Goal: Task Accomplishment & Management: Manage account settings

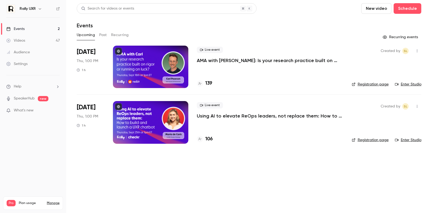
click at [37, 8] on button "button" at bounding box center [40, 9] width 6 height 6
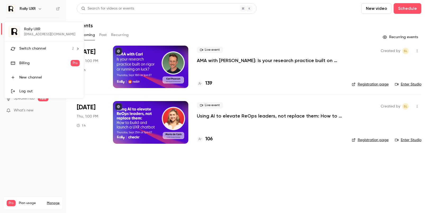
click at [73, 164] on div at bounding box center [216, 106] width 432 height 213
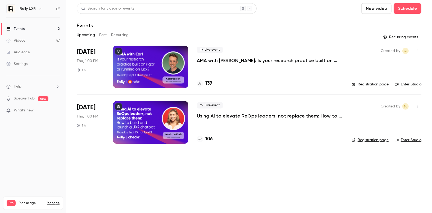
click at [31, 69] on link "Settings" at bounding box center [33, 64] width 66 height 12
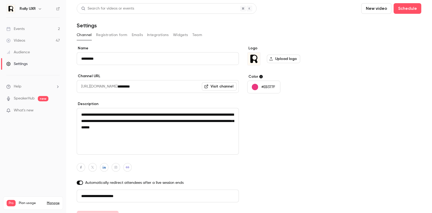
click at [201, 35] on button "Team" at bounding box center [197, 35] width 10 height 8
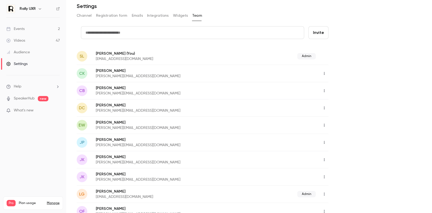
scroll to position [18, 0]
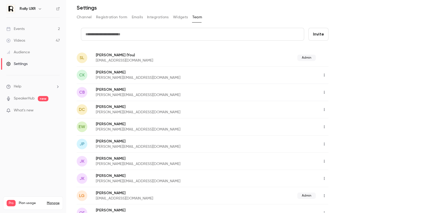
click at [327, 75] on button "button" at bounding box center [324, 75] width 8 height 8
click at [333, 87] on div at bounding box center [329, 89] width 8 height 4
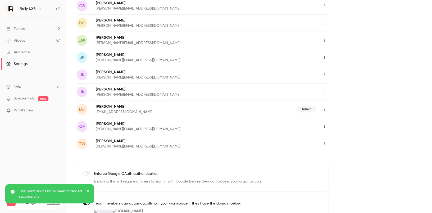
scroll to position [115, 0]
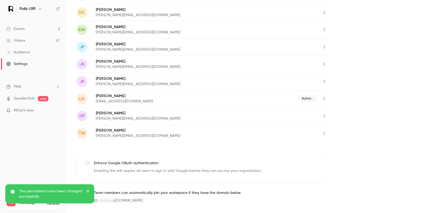
click at [325, 83] on button "button" at bounding box center [324, 81] width 8 height 8
click at [326, 94] on icon at bounding box center [327, 94] width 4 height 3
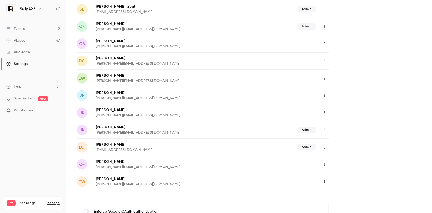
scroll to position [63, 0]
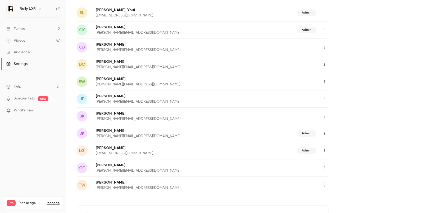
click at [325, 116] on icon "button" at bounding box center [324, 116] width 1 height 3
click at [336, 141] on div "Delete member" at bounding box center [353, 143] width 40 height 5
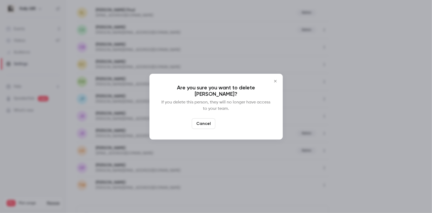
click at [229, 125] on button "Delete" at bounding box center [229, 123] width 23 height 11
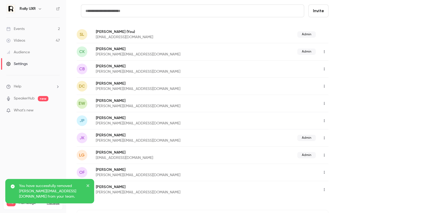
scroll to position [40, 0]
click at [324, 71] on icon "button" at bounding box center [324, 70] width 4 height 4
click at [336, 97] on div "Delete member" at bounding box center [353, 97] width 40 height 5
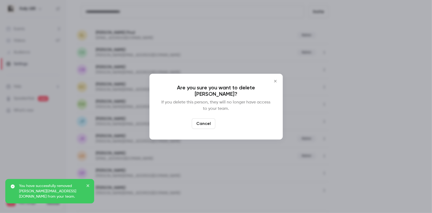
click at [231, 124] on button "Delete" at bounding box center [229, 123] width 23 height 11
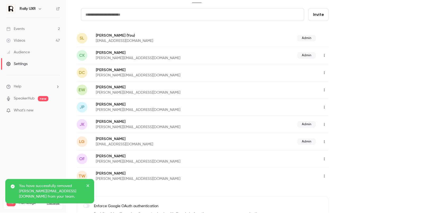
scroll to position [37, 0]
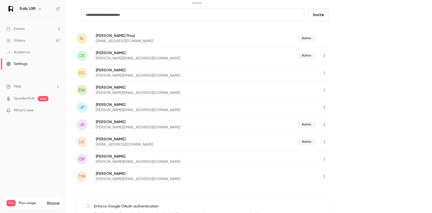
click at [324, 90] on icon "button" at bounding box center [324, 90] width 1 height 3
click at [338, 118] on div "Delete member" at bounding box center [353, 117] width 40 height 5
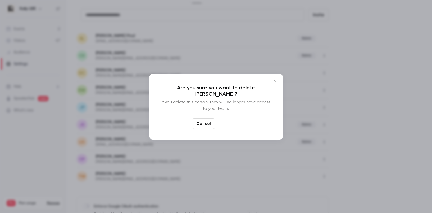
click at [230, 124] on button "Delete" at bounding box center [229, 123] width 23 height 11
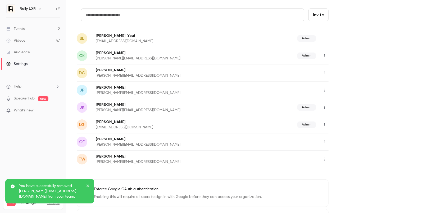
click at [325, 72] on icon "button" at bounding box center [324, 73] width 4 height 4
click at [354, 131] on div at bounding box center [216, 106] width 432 height 213
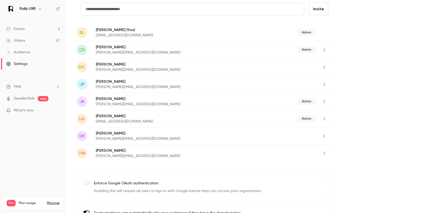
scroll to position [63, 0]
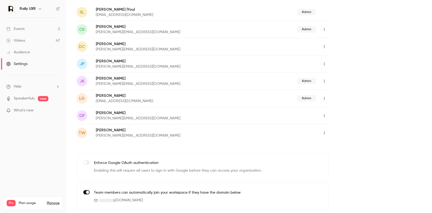
click at [87, 163] on label at bounding box center [86, 162] width 6 height 4
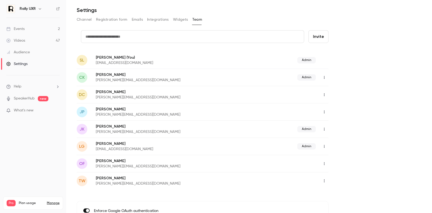
scroll to position [0, 0]
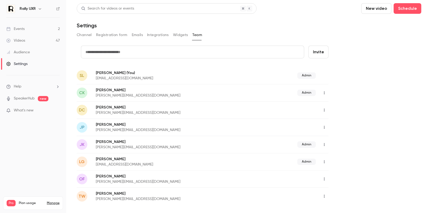
click at [180, 33] on button "Widgets" at bounding box center [180, 35] width 15 height 8
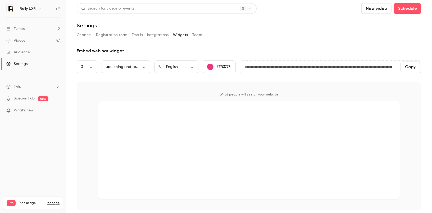
click at [198, 31] on button "Team" at bounding box center [197, 35] width 10 height 8
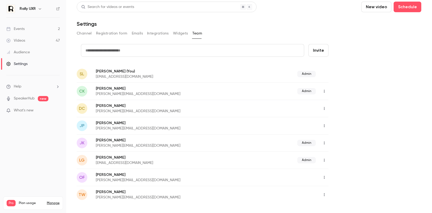
scroll to position [1, 0]
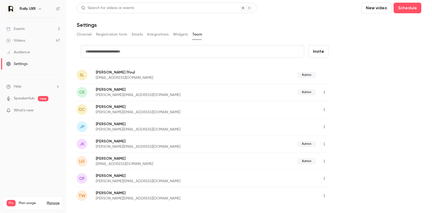
click at [29, 98] on link "SpeakerHub" at bounding box center [24, 99] width 21 height 6
